Goal: Task Accomplishment & Management: Complete application form

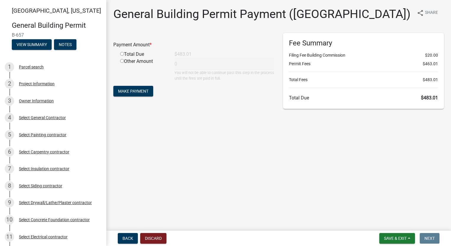
click at [120, 52] on input "radio" at bounding box center [122, 54] width 4 height 4
radio input "true"
type input "483.01"
click at [133, 91] on span "Make Payment" at bounding box center [133, 91] width 30 height 5
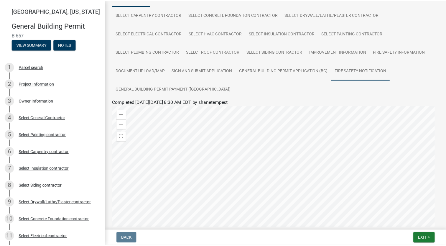
scroll to position [146, 0]
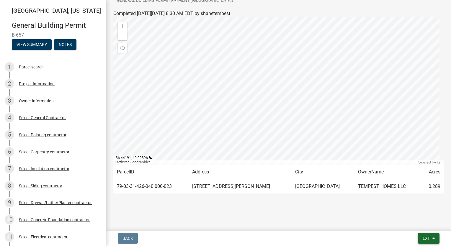
click at [424, 237] on span "Exit" at bounding box center [426, 238] width 9 height 5
click at [424, 225] on button "Save & Exit" at bounding box center [415, 223] width 47 height 14
